Goal: Task Accomplishment & Management: Manage account settings

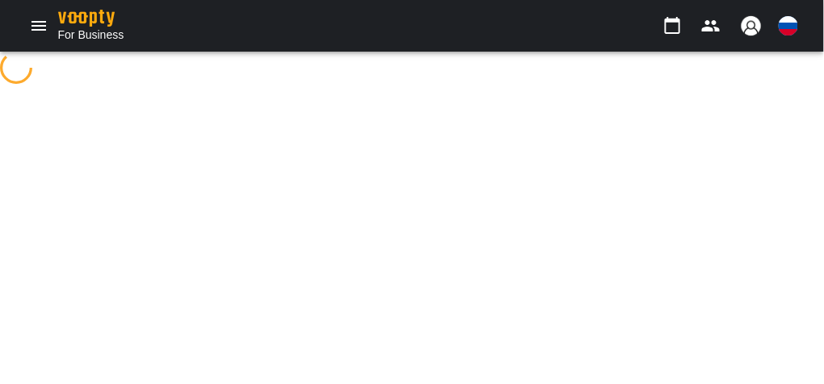
select select "**********"
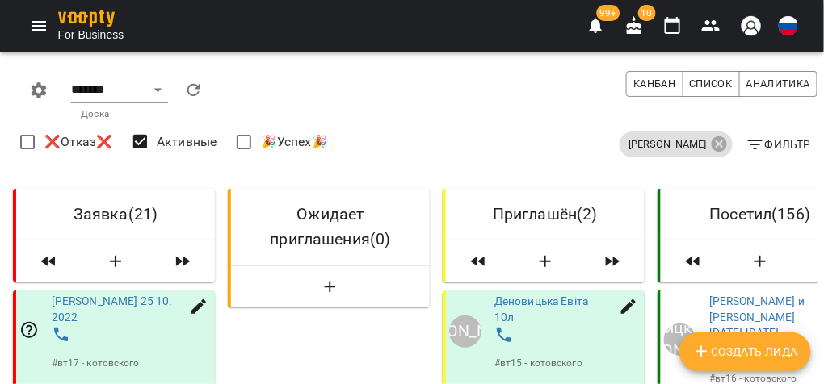
click at [749, 147] on icon "button" at bounding box center [754, 144] width 19 height 19
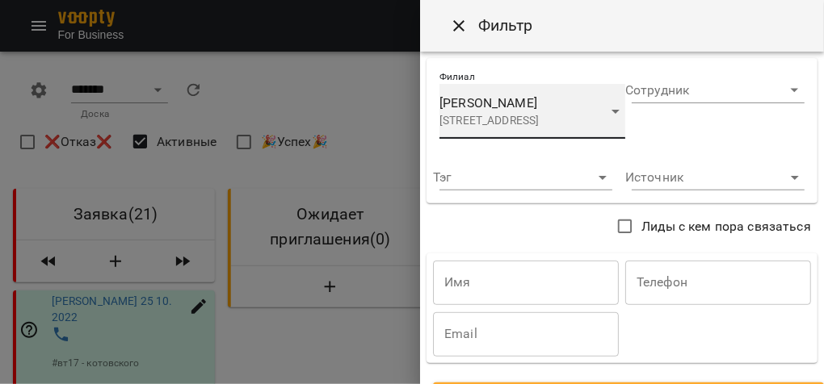
click at [511, 107] on span "[PERSON_NAME]" at bounding box center [488, 102] width 98 height 15
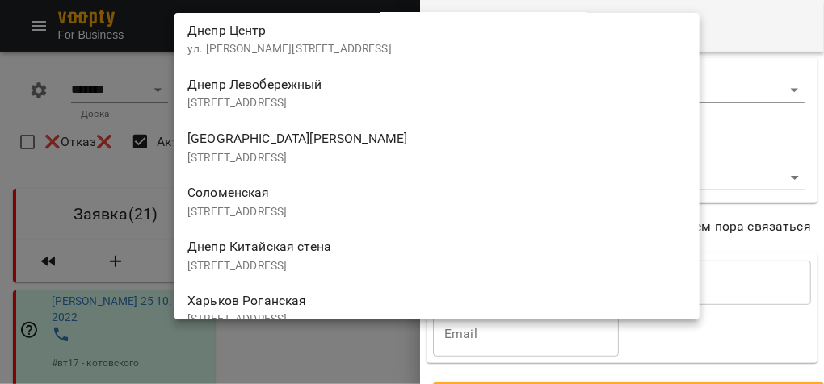
scroll to position [1907, 0]
click at [388, 149] on p "[STREET_ADDRESS]" at bounding box center [436, 157] width 499 height 16
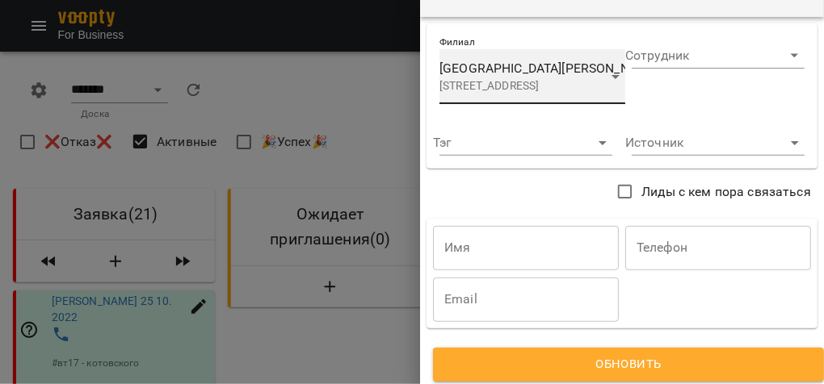
scroll to position [54, 0]
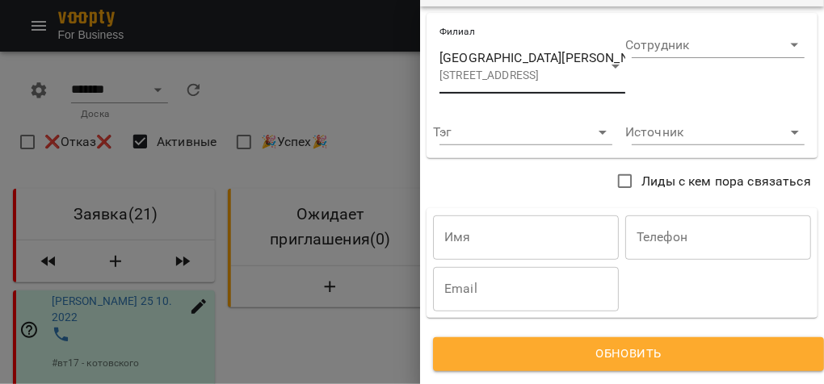
click at [505, 358] on button "Обновить" at bounding box center [628, 355] width 391 height 34
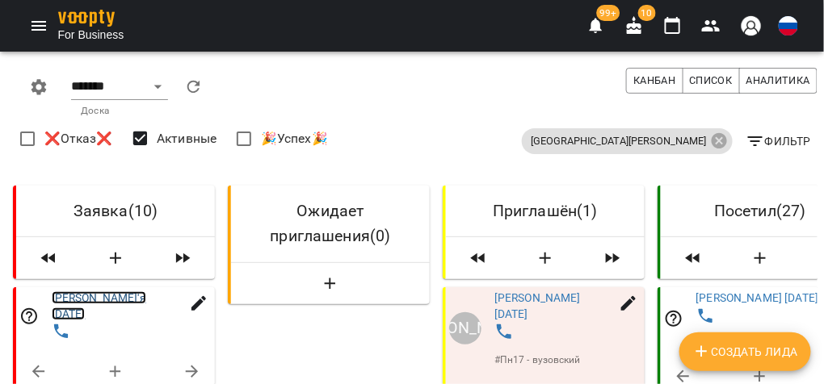
scroll to position [0, 0]
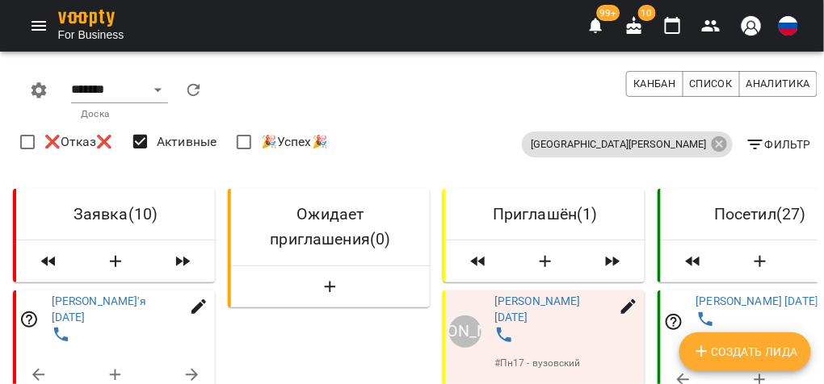
click at [767, 141] on span "Фильтр" at bounding box center [777, 144] width 65 height 19
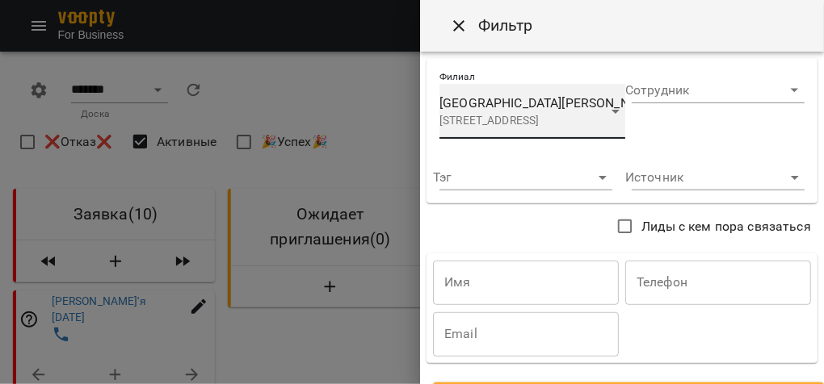
click at [514, 104] on span "[GEOGRAPHIC_DATA][PERSON_NAME]" at bounding box center [549, 102] width 220 height 15
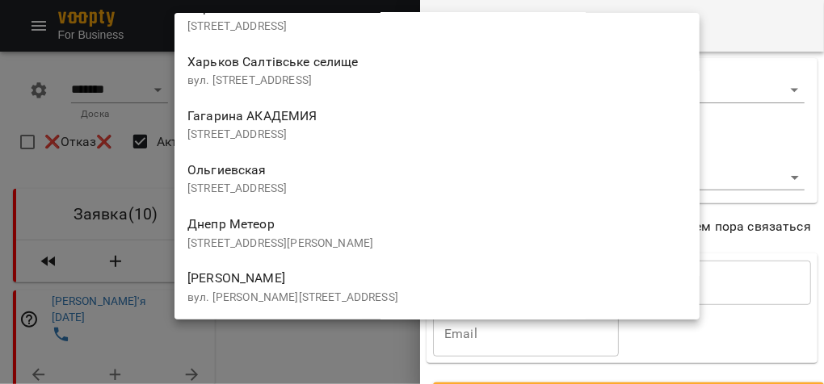
scroll to position [2208, 0]
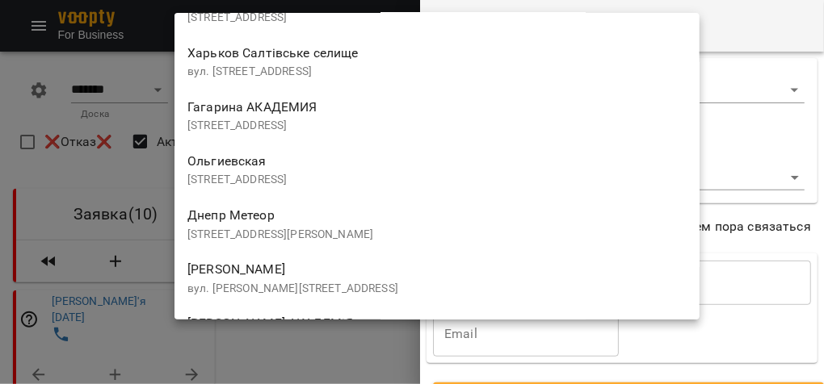
click at [352, 163] on div "Ольгиевская [STREET_ADDRESS]" at bounding box center [436, 170] width 499 height 38
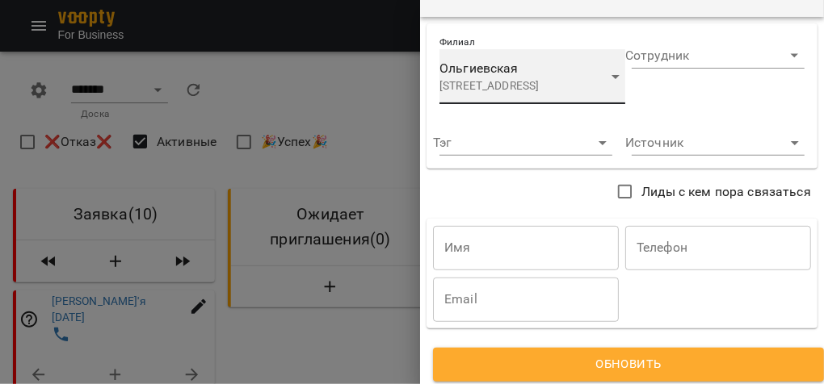
scroll to position [54, 0]
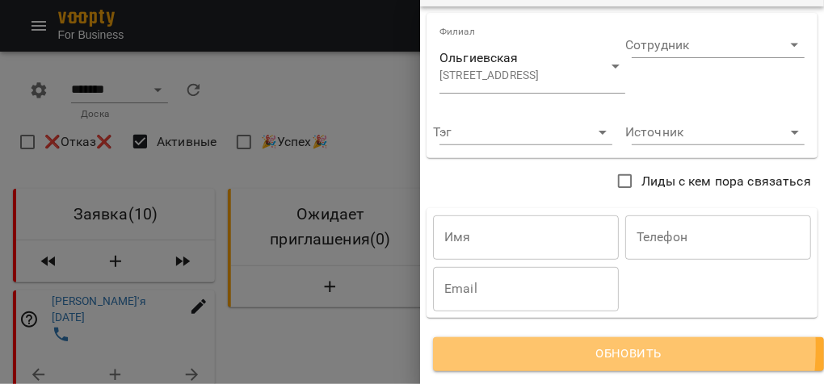
click at [540, 344] on span "Обновить" at bounding box center [628, 354] width 352 height 21
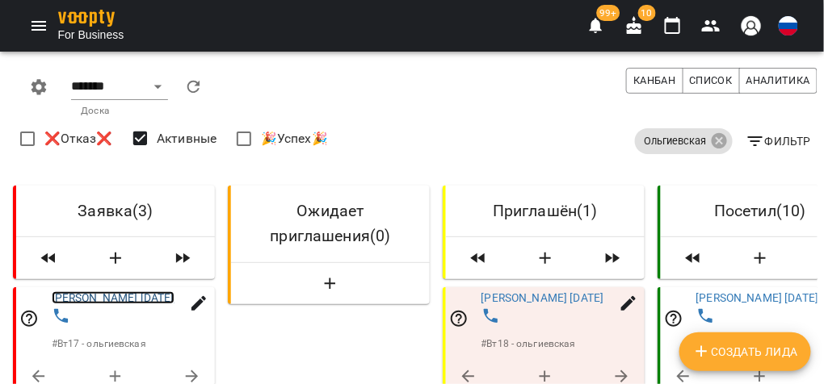
scroll to position [0, 0]
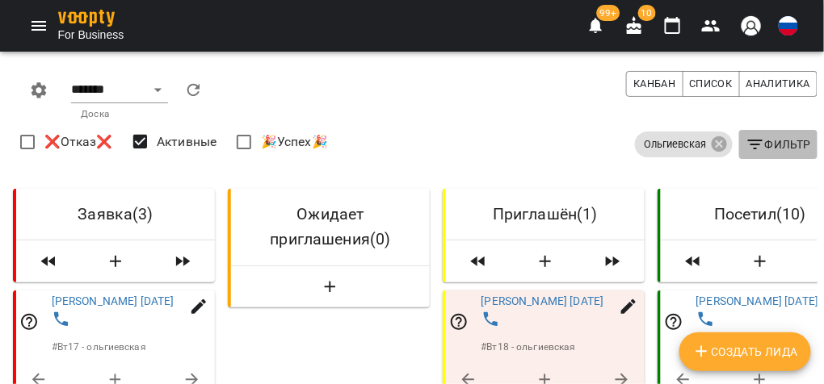
click at [756, 145] on span "Фильтр" at bounding box center [777, 144] width 65 height 19
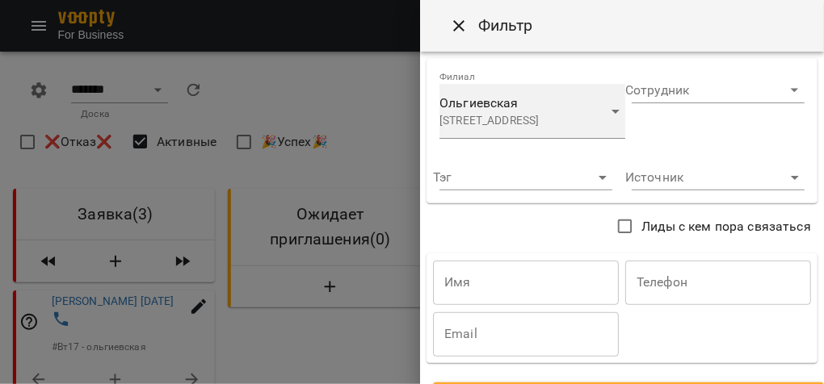
click at [544, 103] on div "Ольгиевская [STREET_ADDRESS]" at bounding box center [519, 111] width 160 height 35
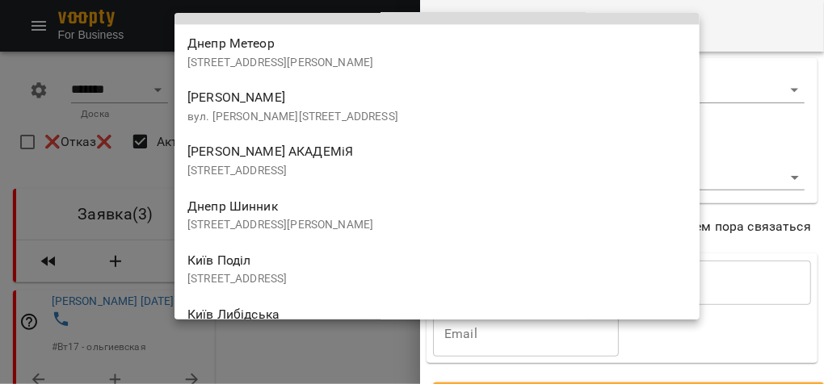
scroll to position [2404, 0]
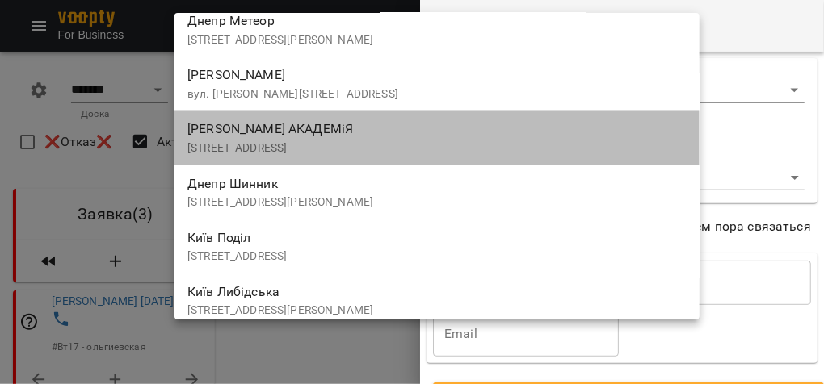
click at [361, 142] on p "[STREET_ADDRESS]" at bounding box center [436, 149] width 499 height 16
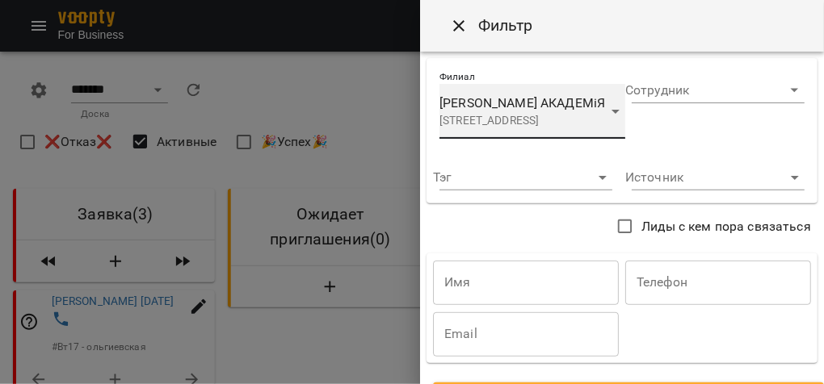
scroll to position [54, 0]
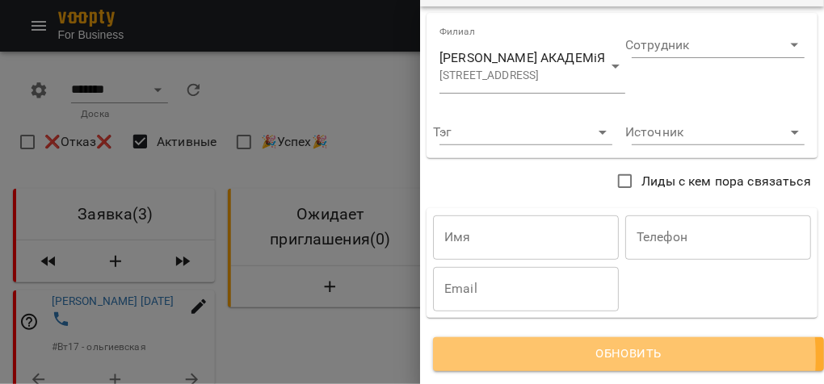
click at [556, 348] on span "Обновить" at bounding box center [628, 354] width 352 height 21
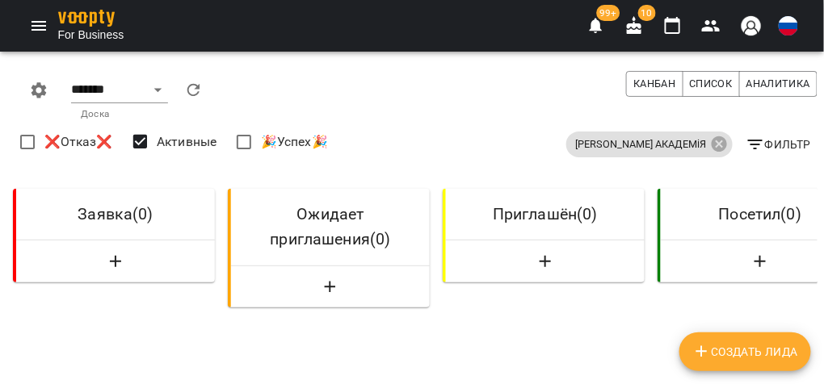
click at [762, 148] on span "Фильтр" at bounding box center [777, 144] width 65 height 19
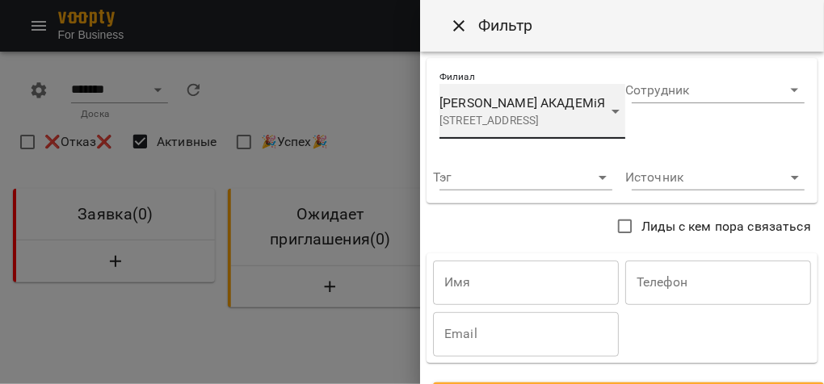
click at [550, 99] on span "[PERSON_NAME] АКАДЕМіЯ" at bounding box center [522, 102] width 166 height 15
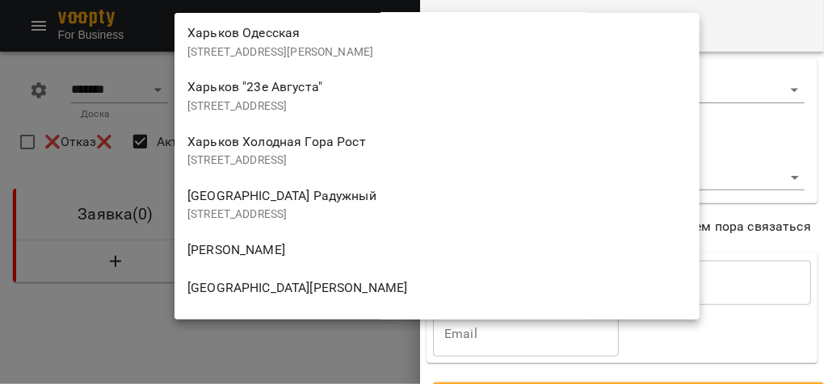
scroll to position [500, 0]
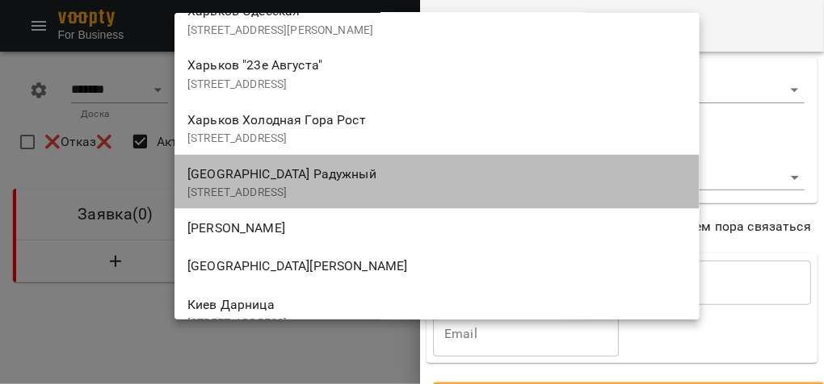
click at [291, 186] on p "[STREET_ADDRESS]" at bounding box center [436, 193] width 499 height 16
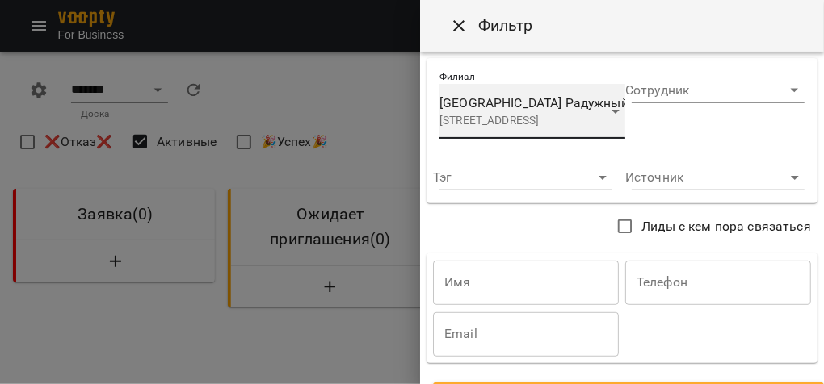
scroll to position [54, 0]
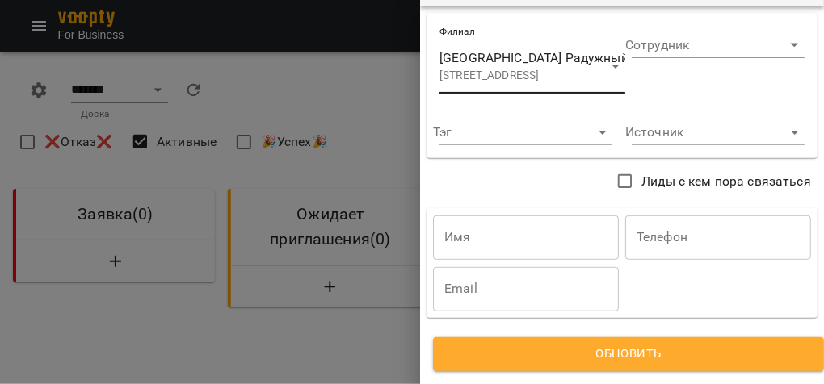
click at [540, 344] on span "Обновить" at bounding box center [628, 354] width 352 height 21
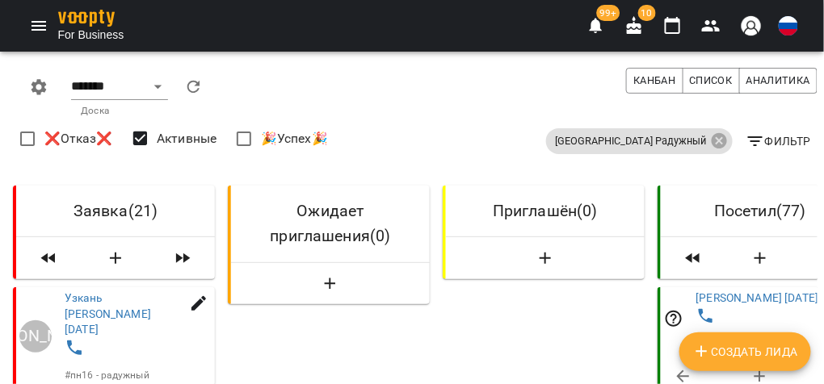
scroll to position [2583, 0]
